Goal: Information Seeking & Learning: Check status

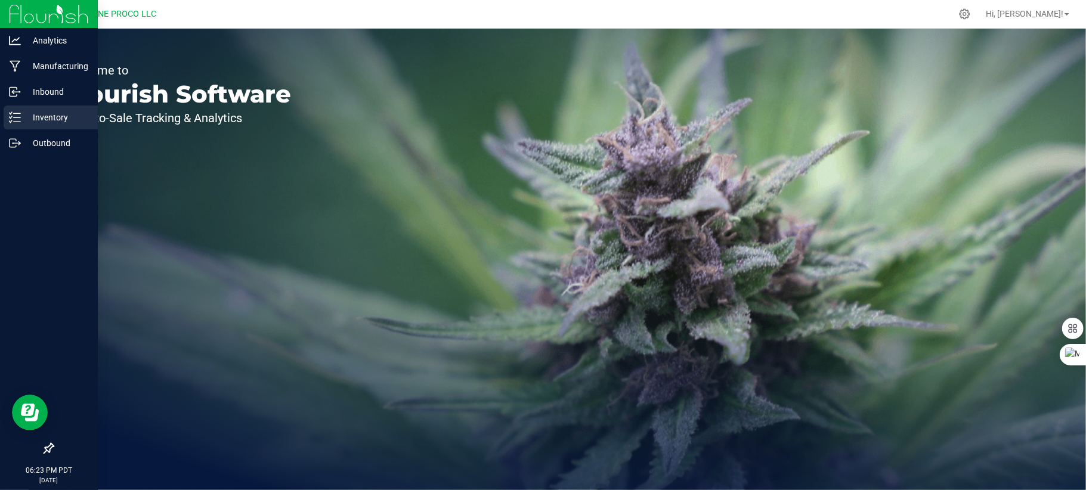
click at [77, 120] on p "Inventory" at bounding box center [57, 117] width 72 height 14
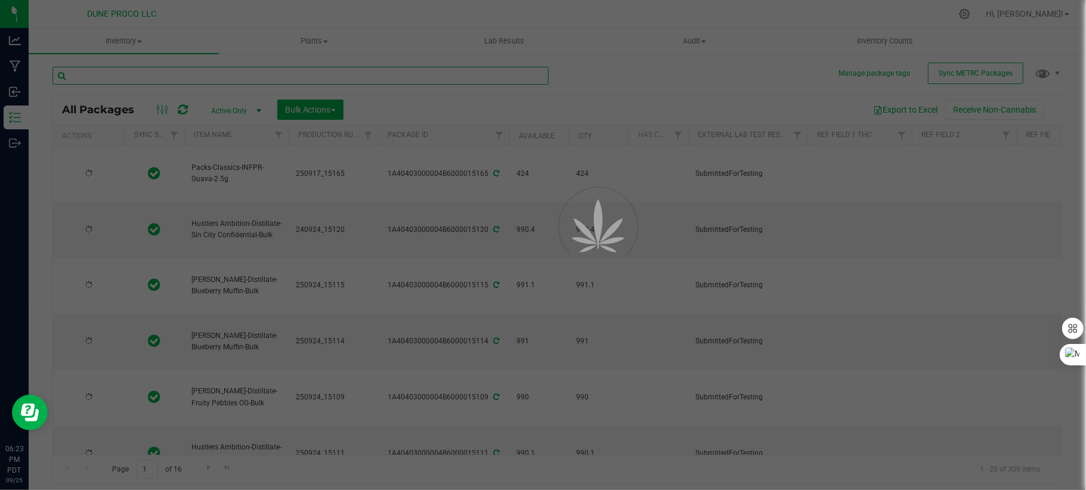
click at [211, 70] on input "text" at bounding box center [300, 76] width 496 height 18
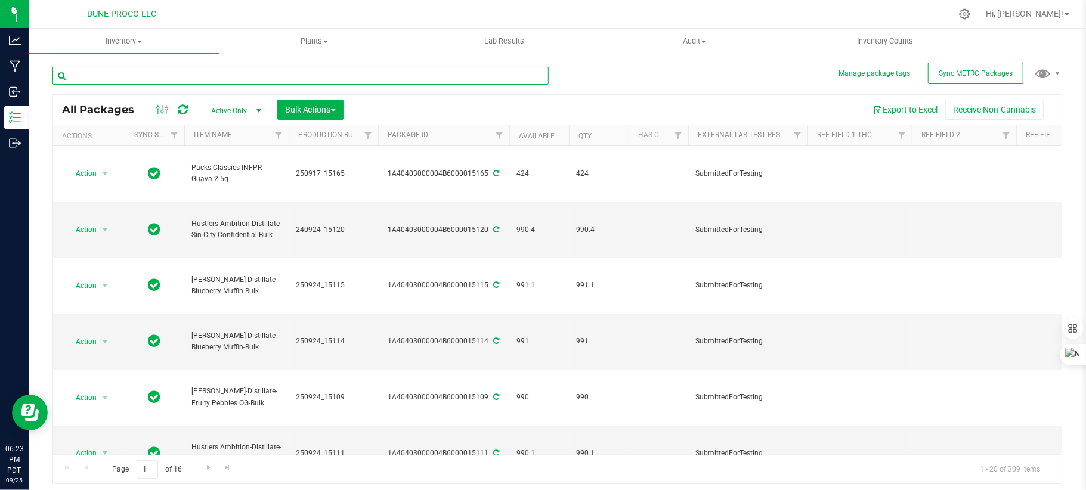
click at [211, 70] on input "text" at bounding box center [300, 76] width 496 height 18
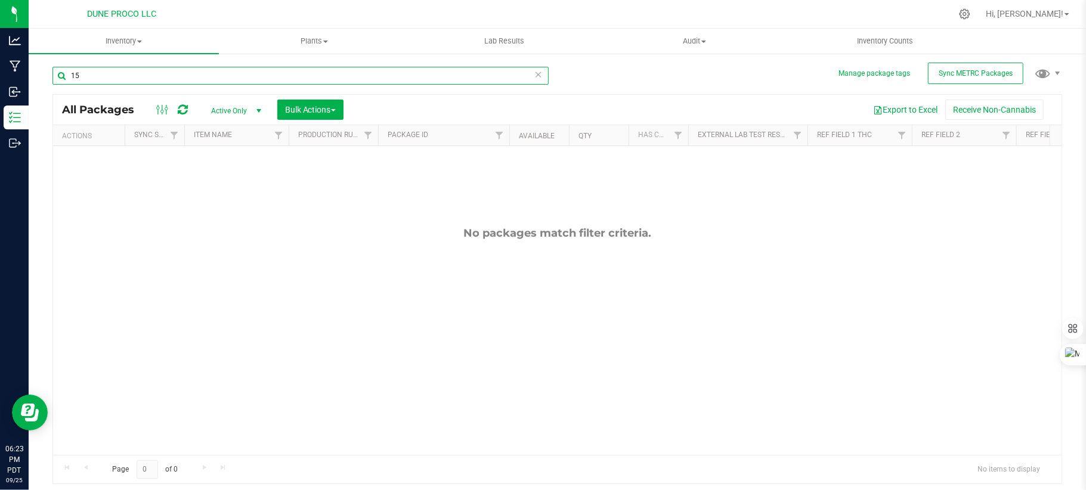
type input "1"
type input "fruity pebbles"
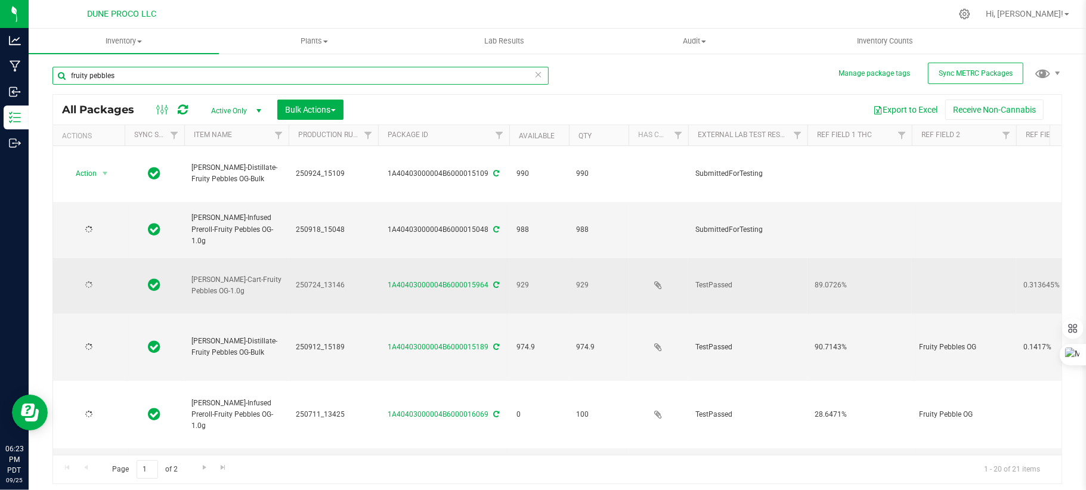
type input "[DATE]"
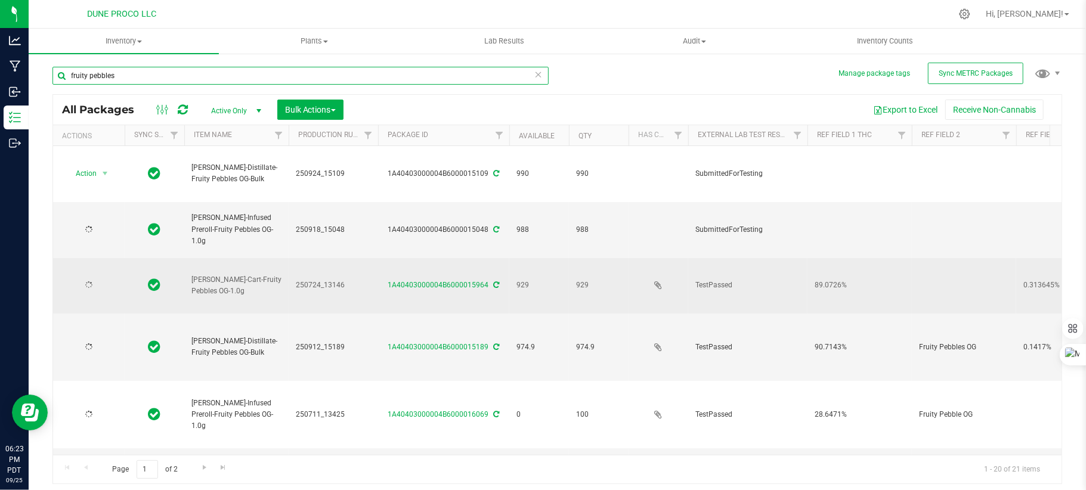
type input "[DATE]"
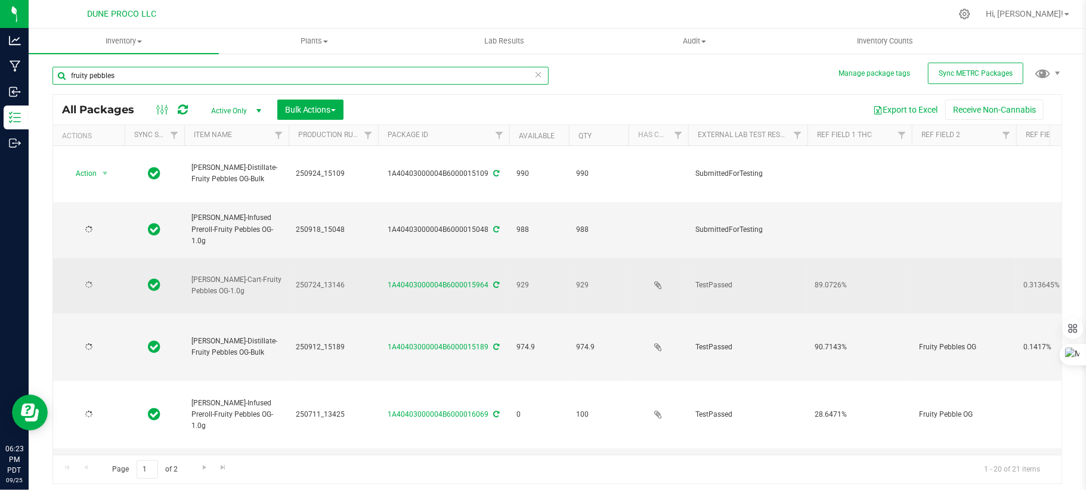
type input "[DATE]"
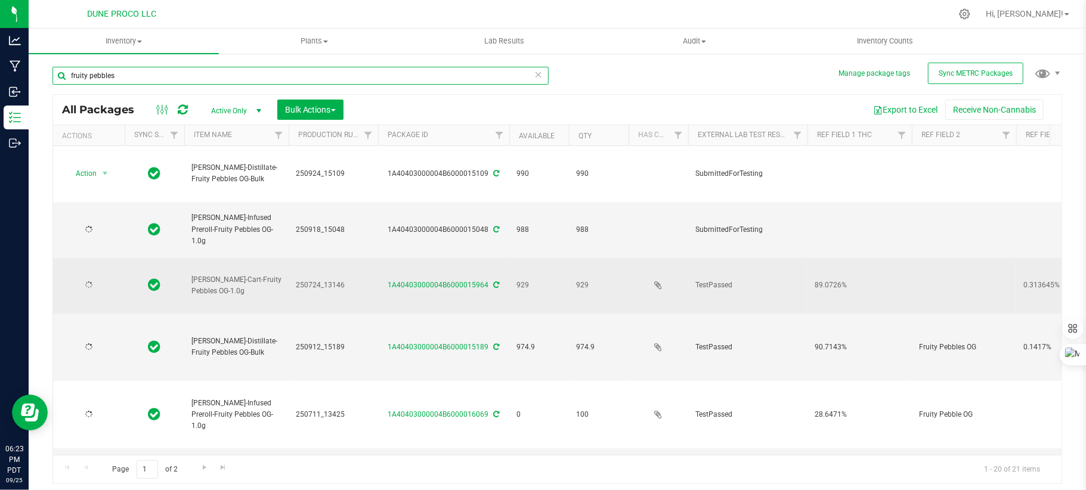
type input "[DATE]"
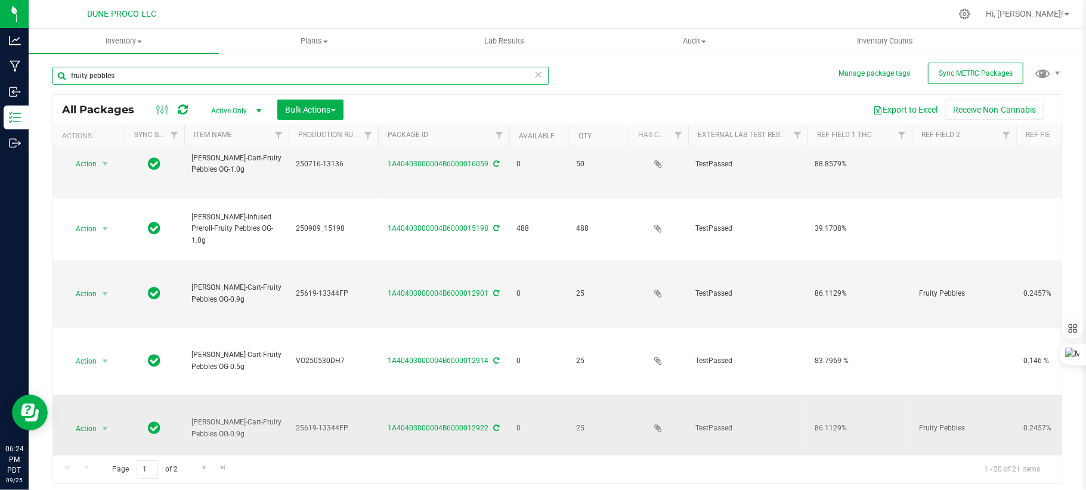
scroll to position [396, 0]
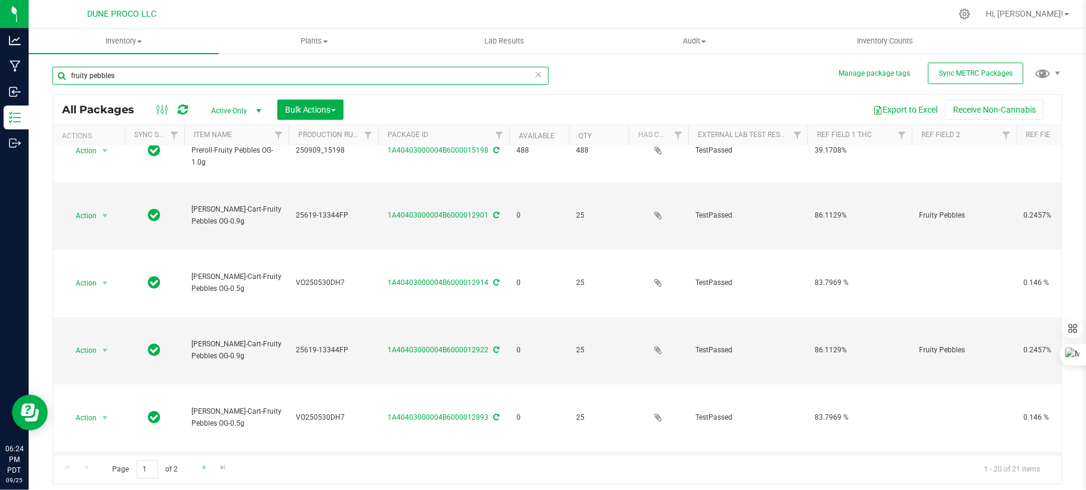
type input "fruity pebbles"
click at [206, 367] on link "Go to the next page" at bounding box center [204, 469] width 17 height 16
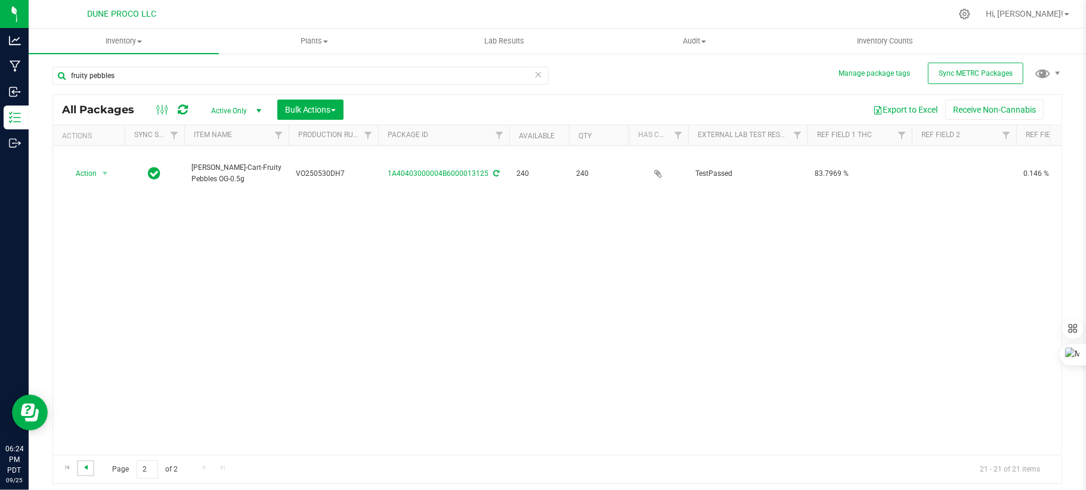
click at [88, 367] on span "Go to the previous page" at bounding box center [86, 468] width 10 height 10
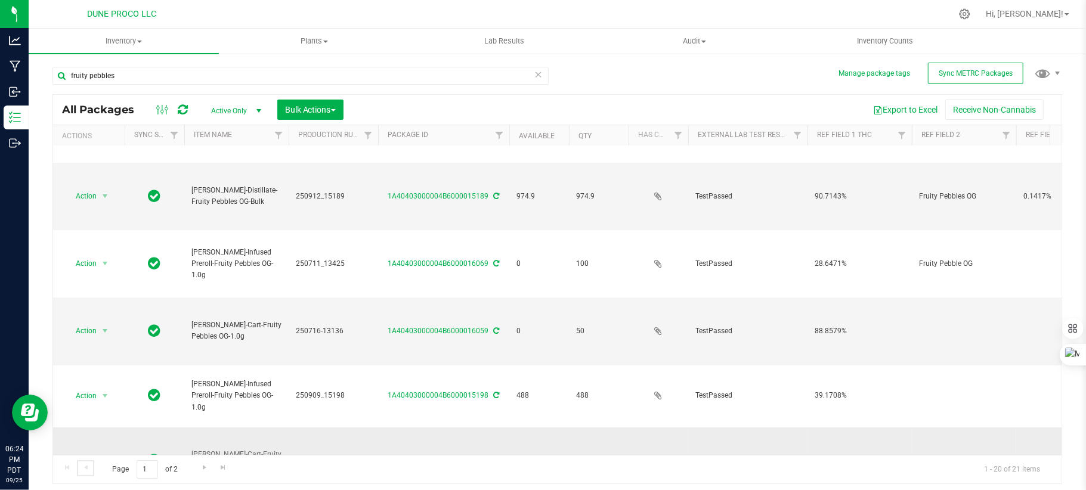
scroll to position [396, 0]
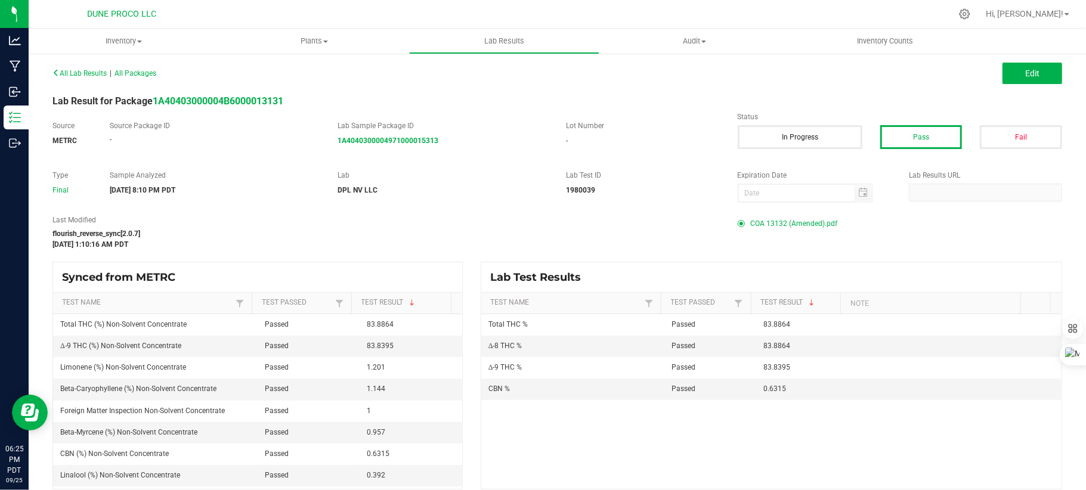
click at [798, 224] on span "COA 13132 (Amended).pdf" at bounding box center [794, 224] width 87 height 18
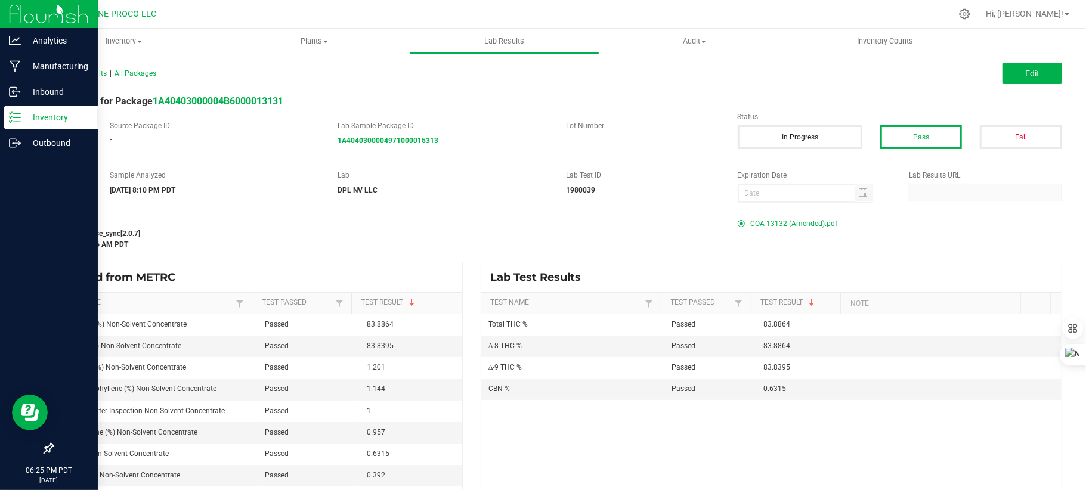
click at [49, 118] on p "Inventory" at bounding box center [57, 117] width 72 height 14
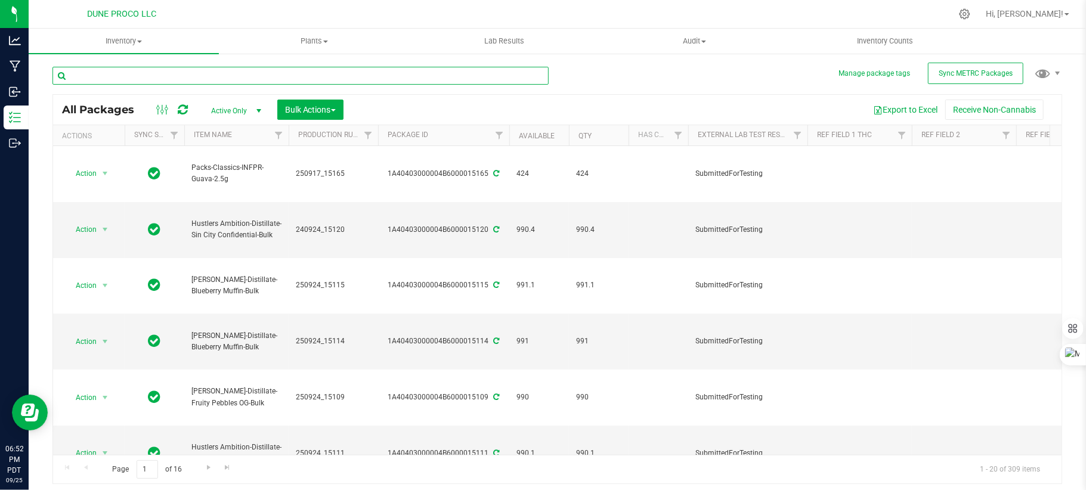
click at [248, 72] on input "text" at bounding box center [300, 76] width 496 height 18
type input "15188"
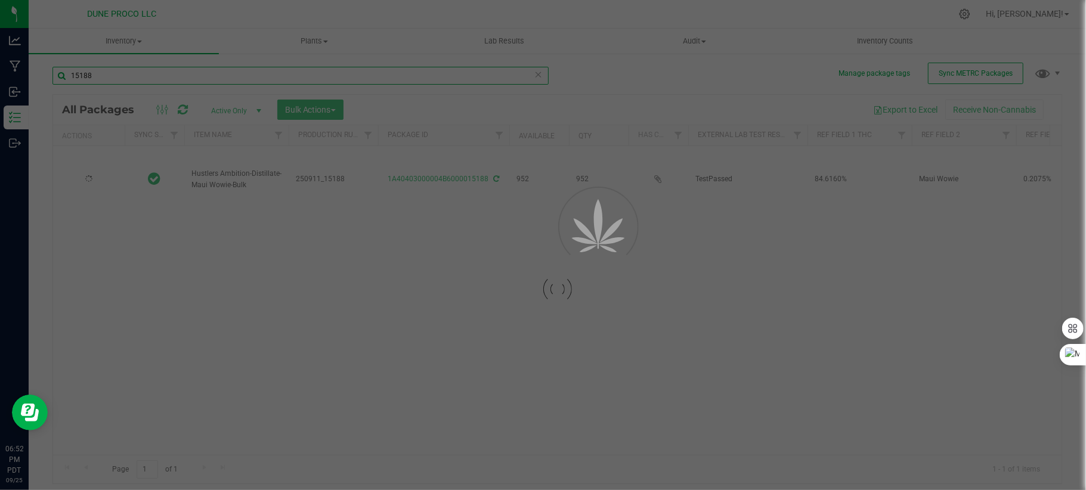
type input "[DATE]"
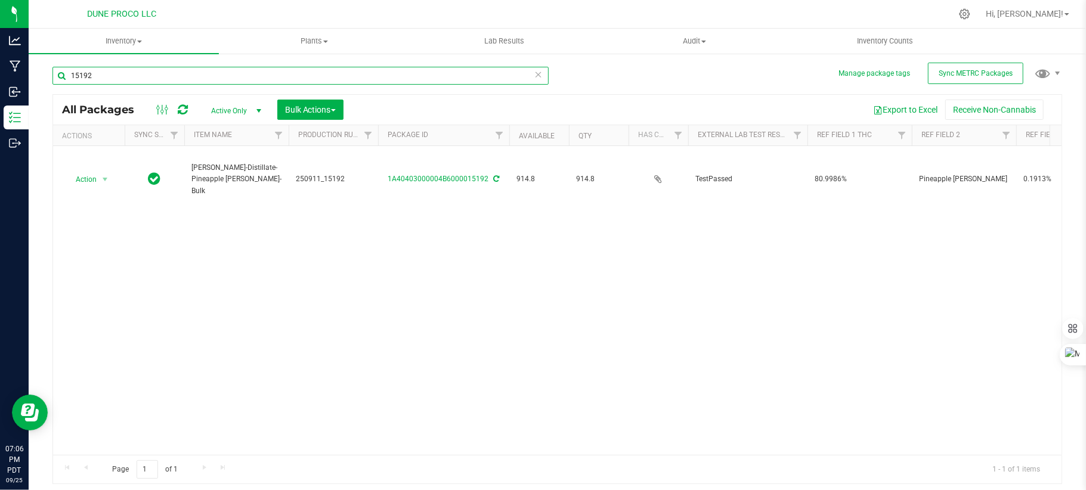
click at [459, 77] on input "15192" at bounding box center [300, 76] width 496 height 18
type input "1"
type input "15190"
